Goal: Information Seeking & Learning: Learn about a topic

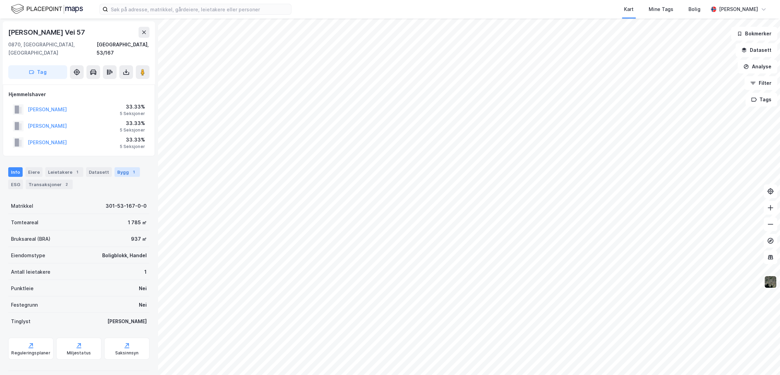
click at [122, 167] on div "Bygg 1" at bounding box center [127, 172] width 25 height 10
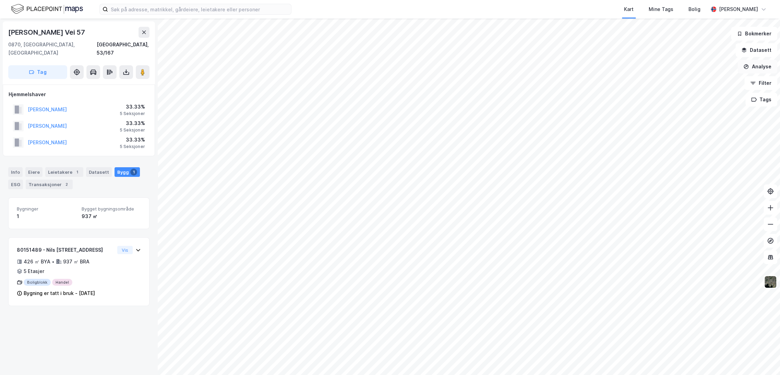
click at [761, 64] on button "Analyse" at bounding box center [758, 67] width 40 height 14
click at [760, 80] on button "Filter" at bounding box center [761, 83] width 33 height 14
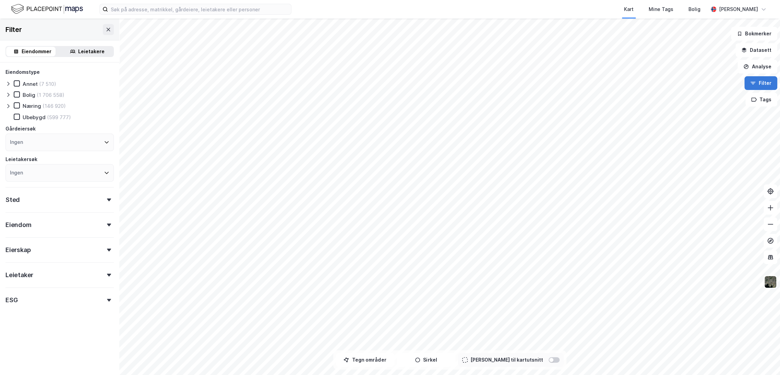
click at [768, 89] on button "Filter" at bounding box center [761, 83] width 33 height 14
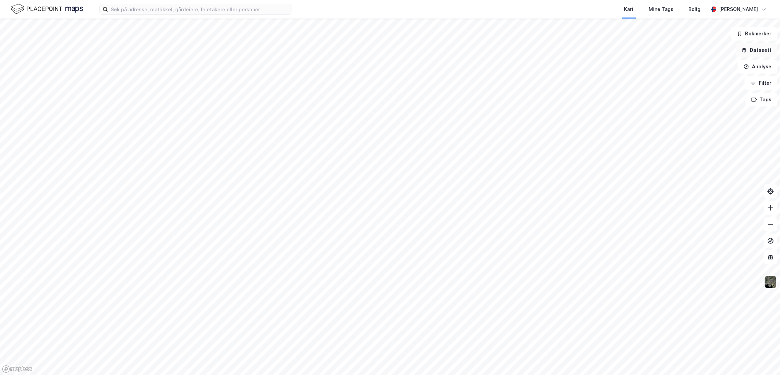
click at [759, 50] on button "Datasett" at bounding box center [757, 50] width 42 height 14
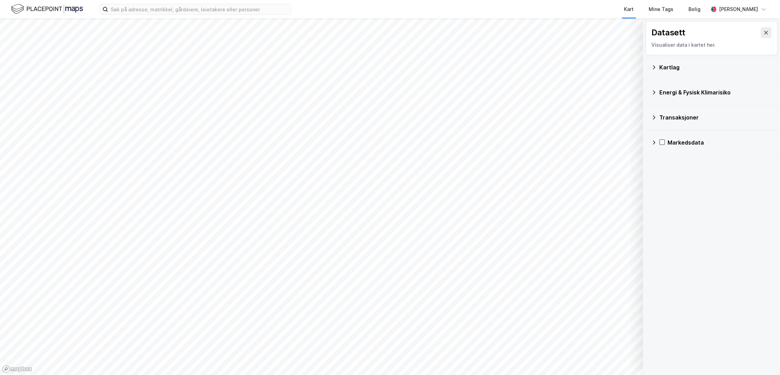
click at [670, 62] on div "Kartlag" at bounding box center [711, 67] width 121 height 16
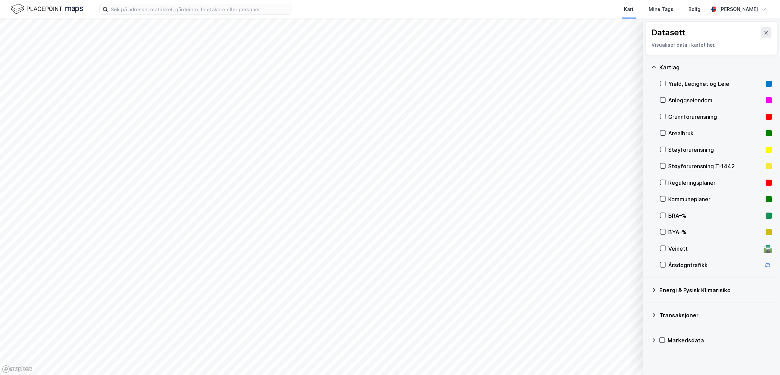
click at [653, 340] on icon at bounding box center [653, 339] width 5 height 5
